Goal: Task Accomplishment & Management: Use online tool/utility

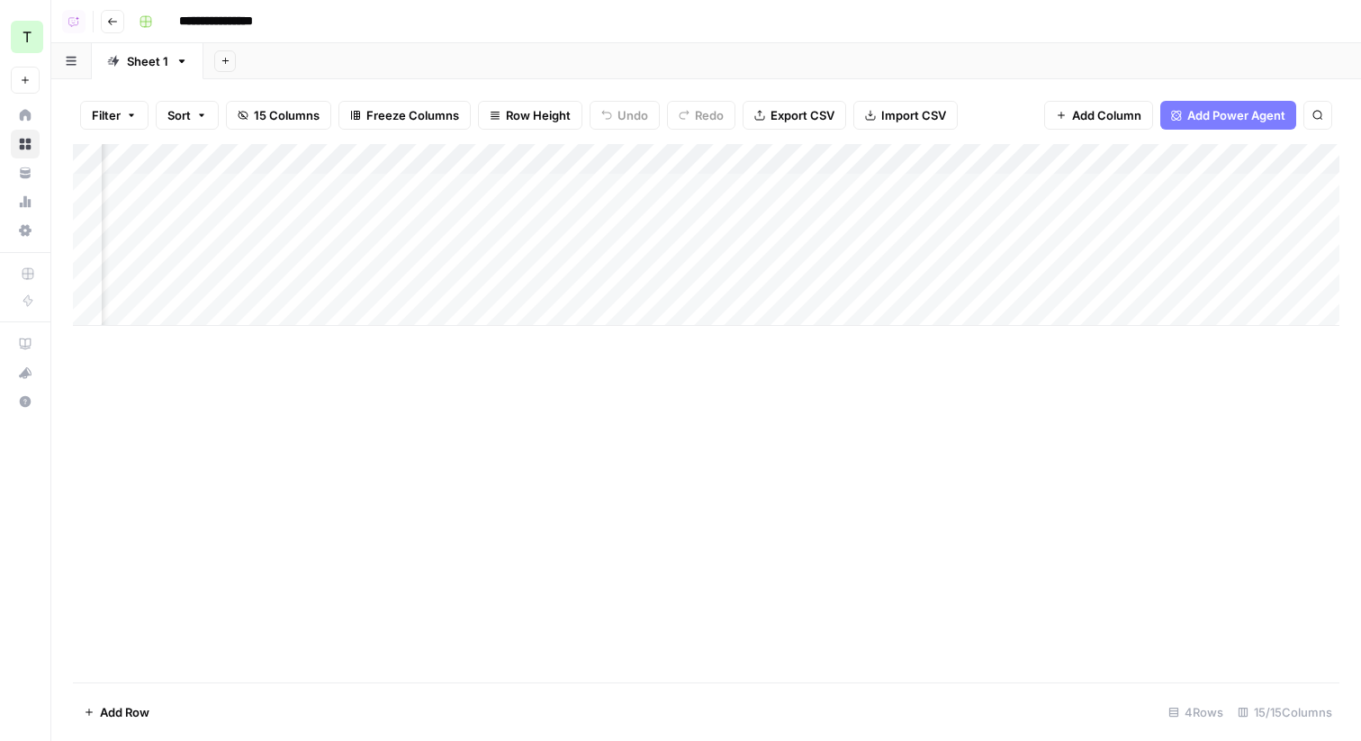
scroll to position [0, 1504]
click at [1200, 282] on div "Add Column" at bounding box center [706, 235] width 1267 height 182
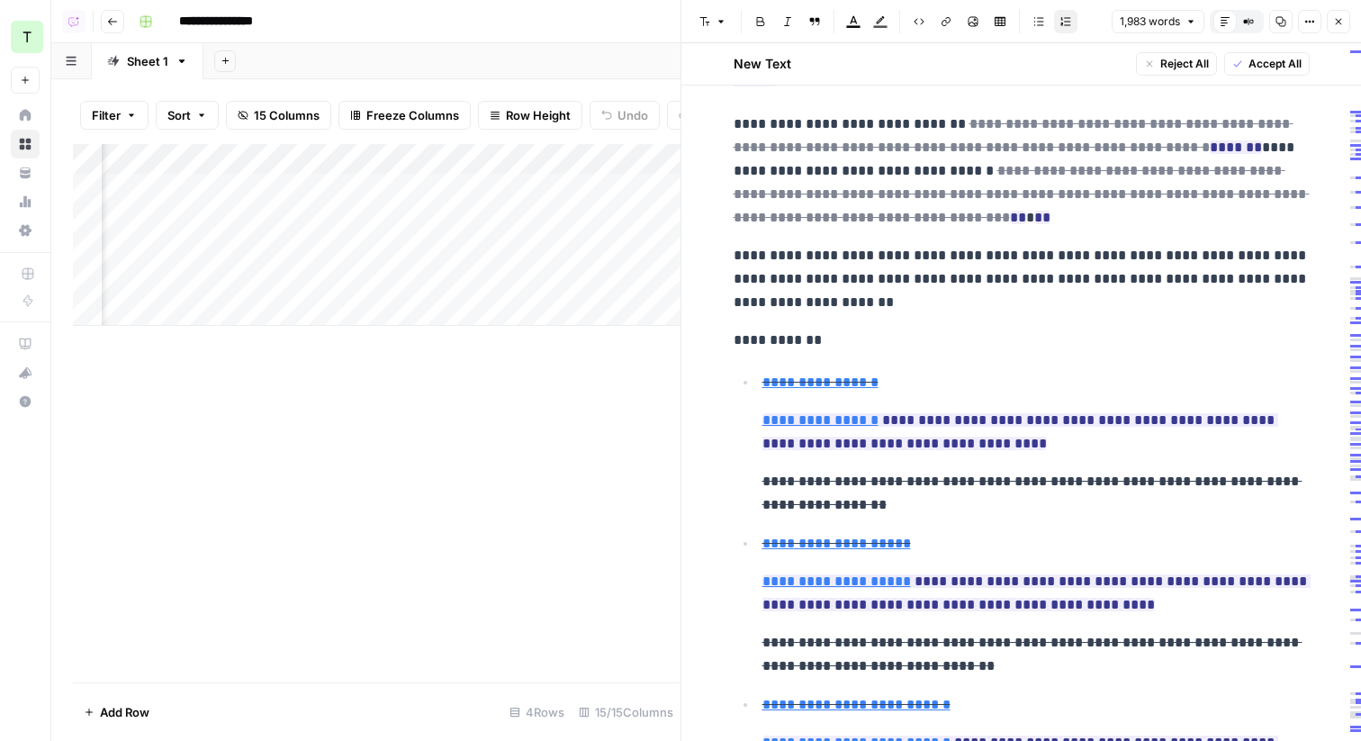
scroll to position [1115, 0]
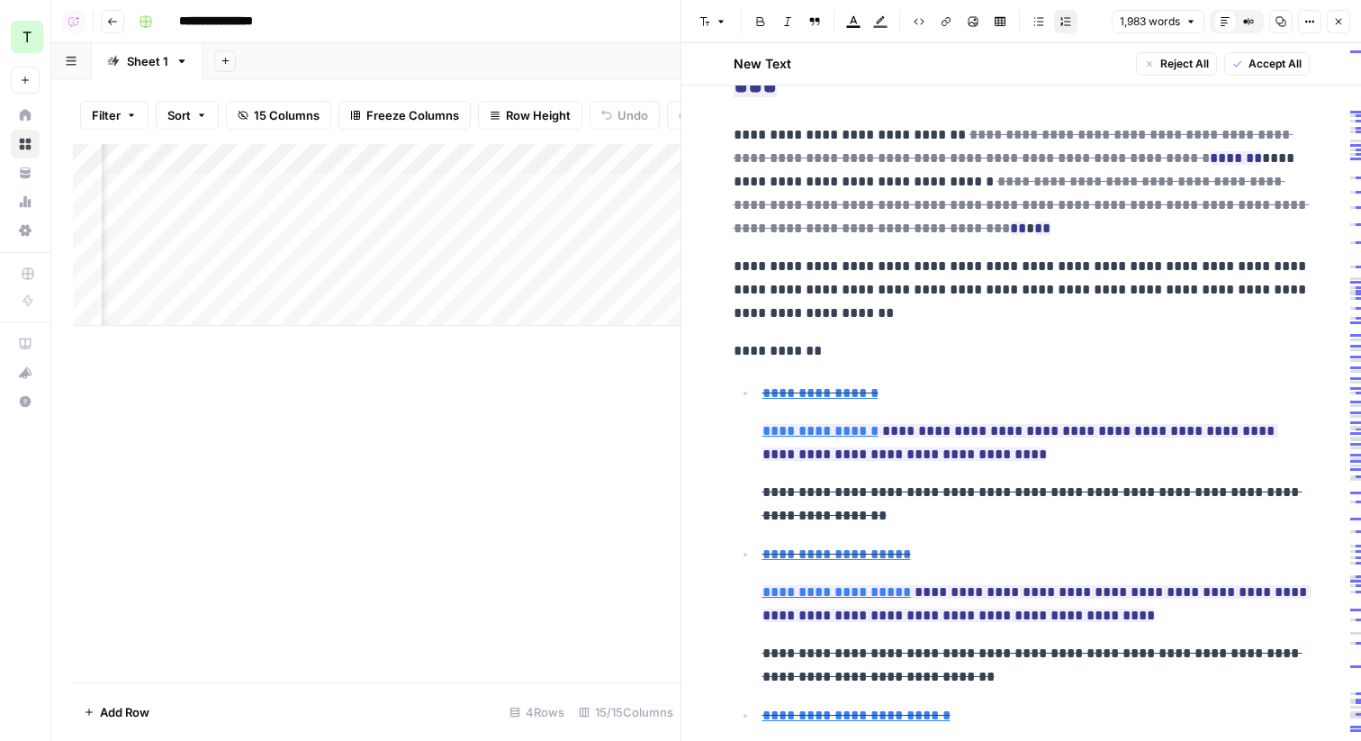
click at [438, 542] on div "Add Column" at bounding box center [377, 413] width 608 height 538
click at [1341, 19] on icon "button" at bounding box center [1339, 22] width 6 height 6
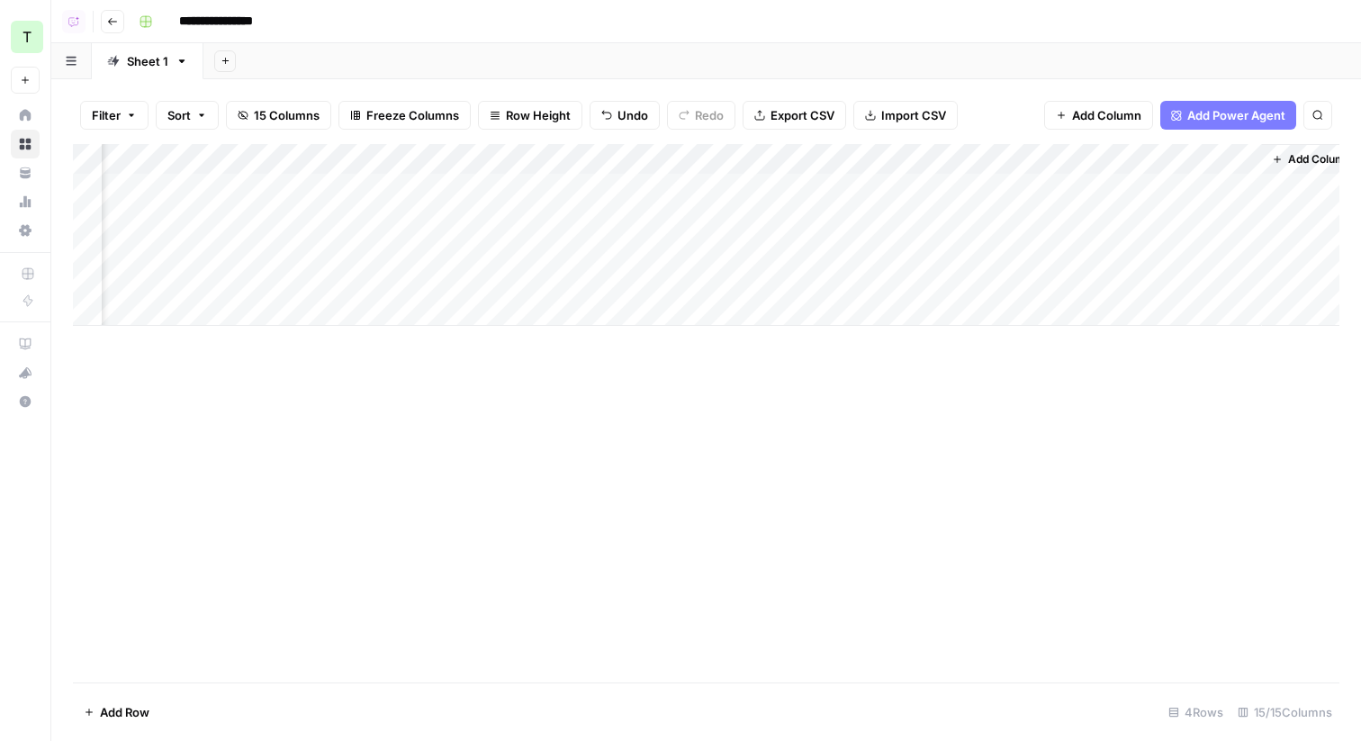
scroll to position [0, 1483]
click at [1215, 188] on div "Add Column" at bounding box center [706, 235] width 1267 height 182
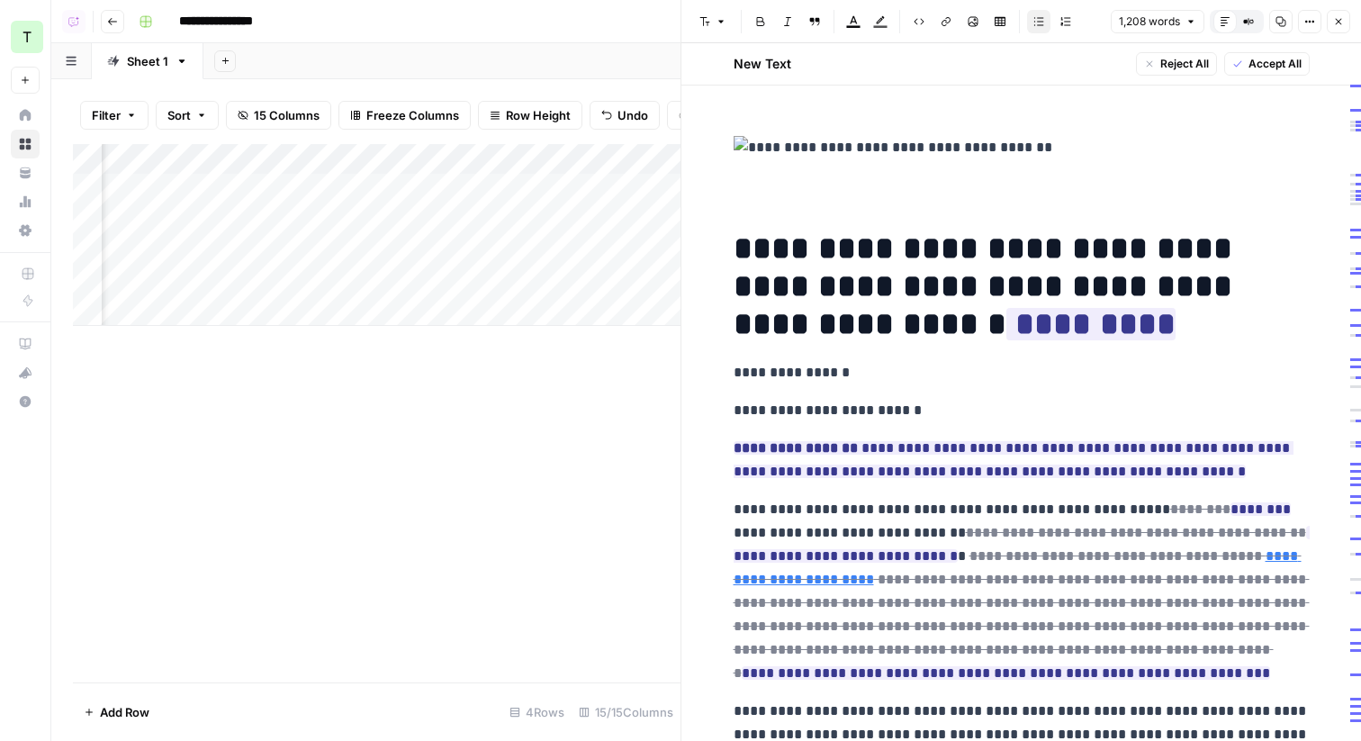
click at [1340, 24] on icon "button" at bounding box center [1338, 21] width 11 height 11
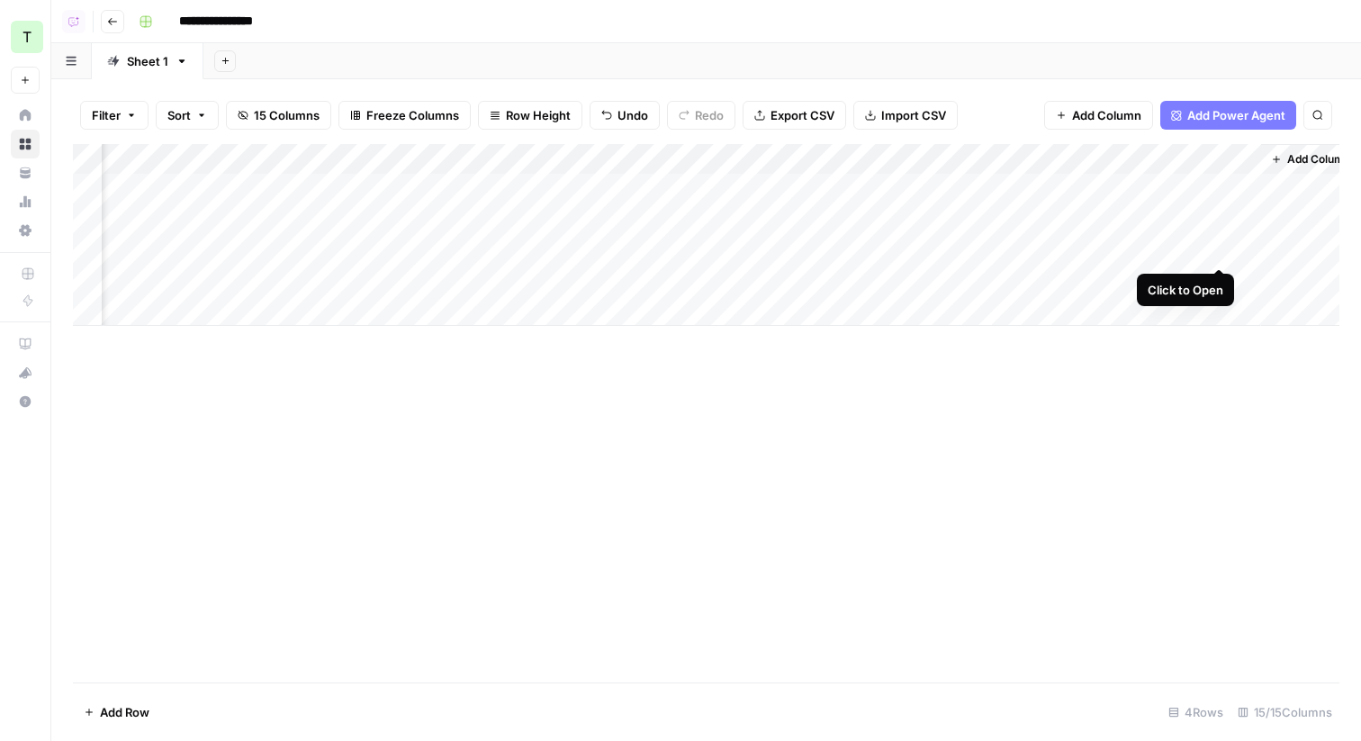
click at [1223, 250] on div "Add Column" at bounding box center [706, 235] width 1267 height 182
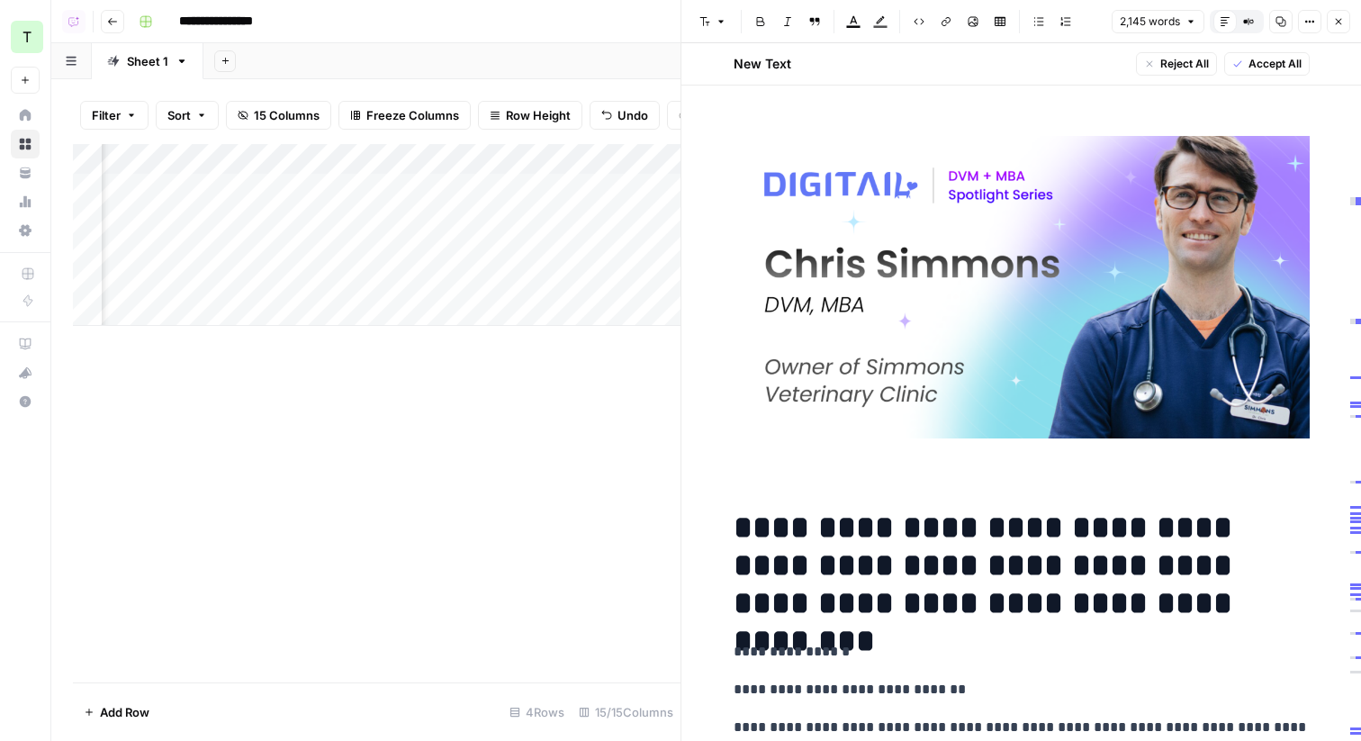
click at [1337, 26] on icon "button" at bounding box center [1338, 21] width 11 height 11
